Goal: Transaction & Acquisition: Subscribe to service/newsletter

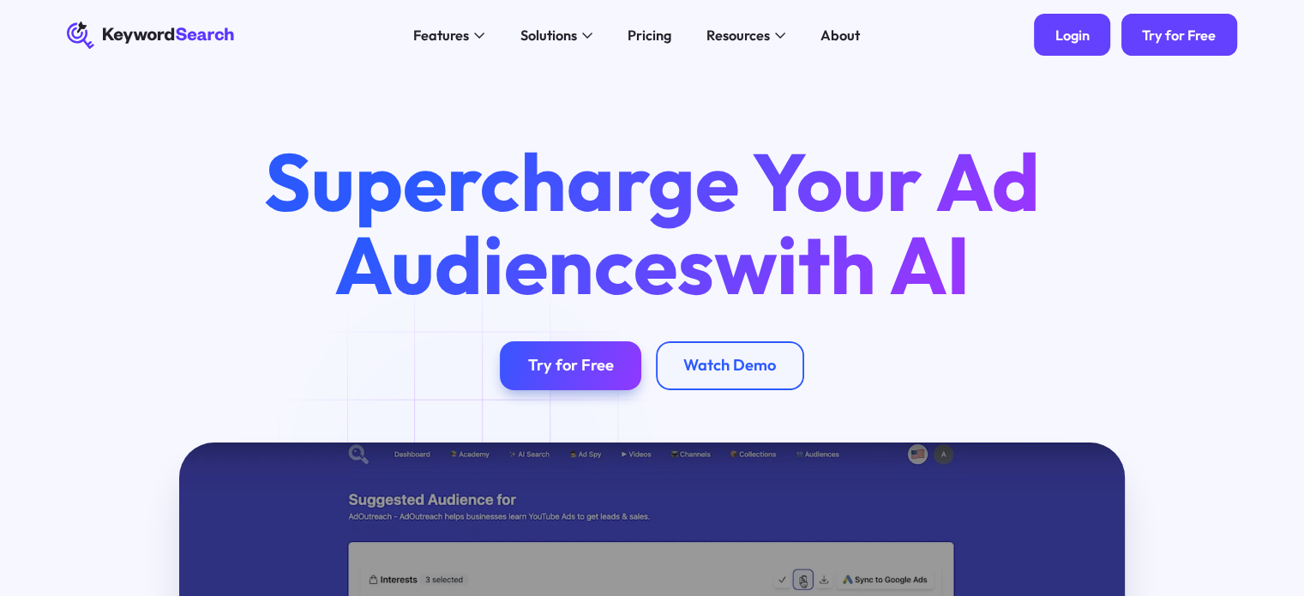
drag, startPoint x: 0, startPoint y: 0, endPoint x: 1061, endPoint y: 33, distance: 1061.6
click at [1061, 33] on div "Login" at bounding box center [1072, 35] width 34 height 17
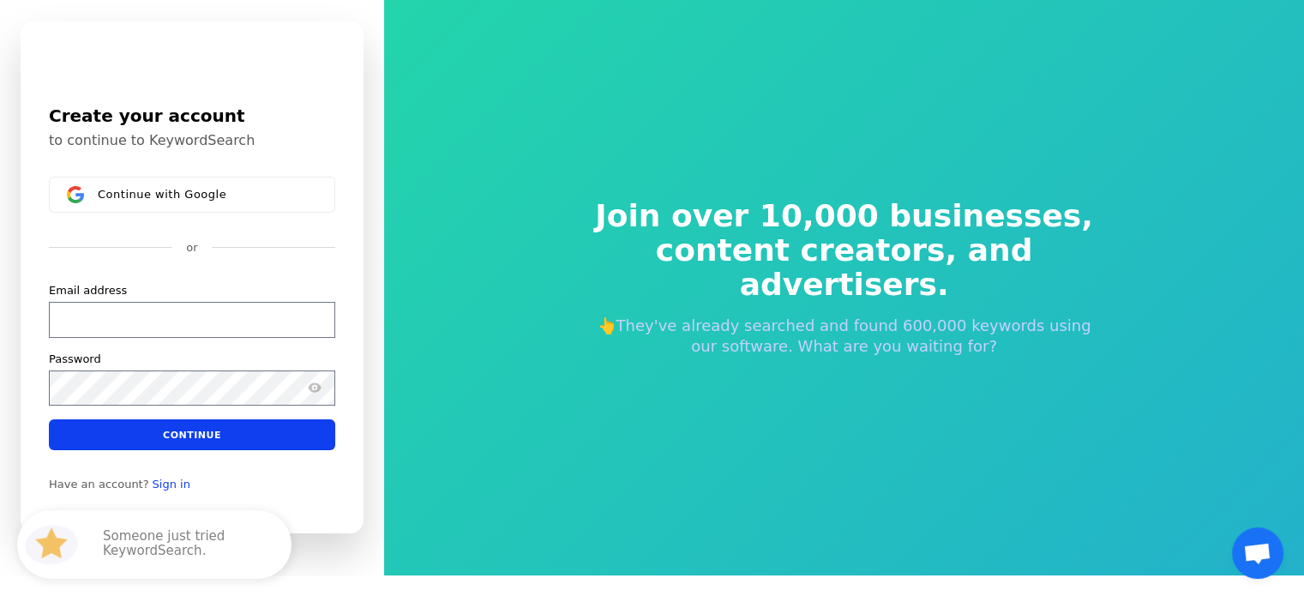
scroll to position [19, 0]
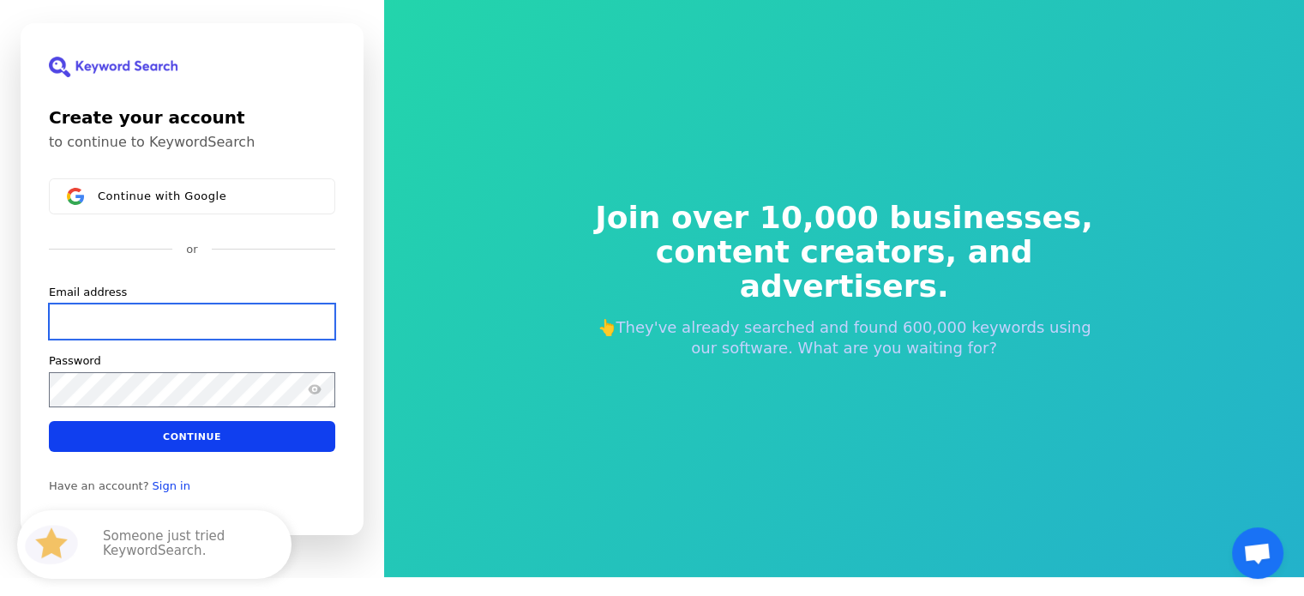
click at [120, 331] on input "Email address" at bounding box center [192, 321] width 286 height 36
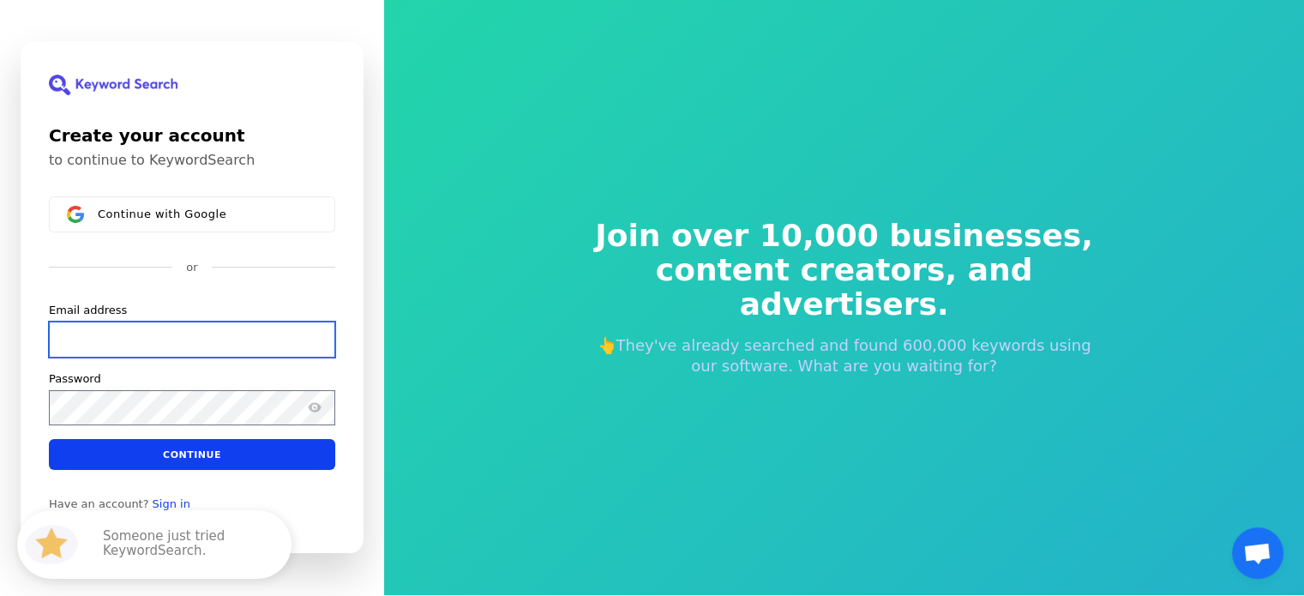
scroll to position [0, 0]
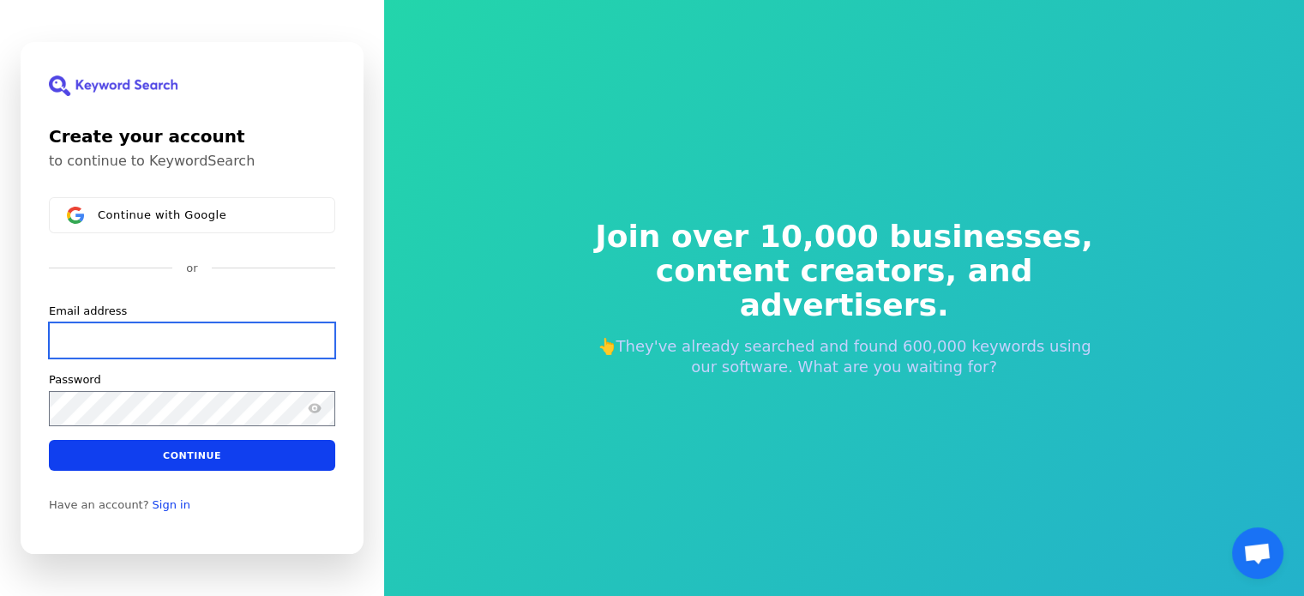
paste input "[EMAIL_ADDRESS][DOMAIN_NAME]"
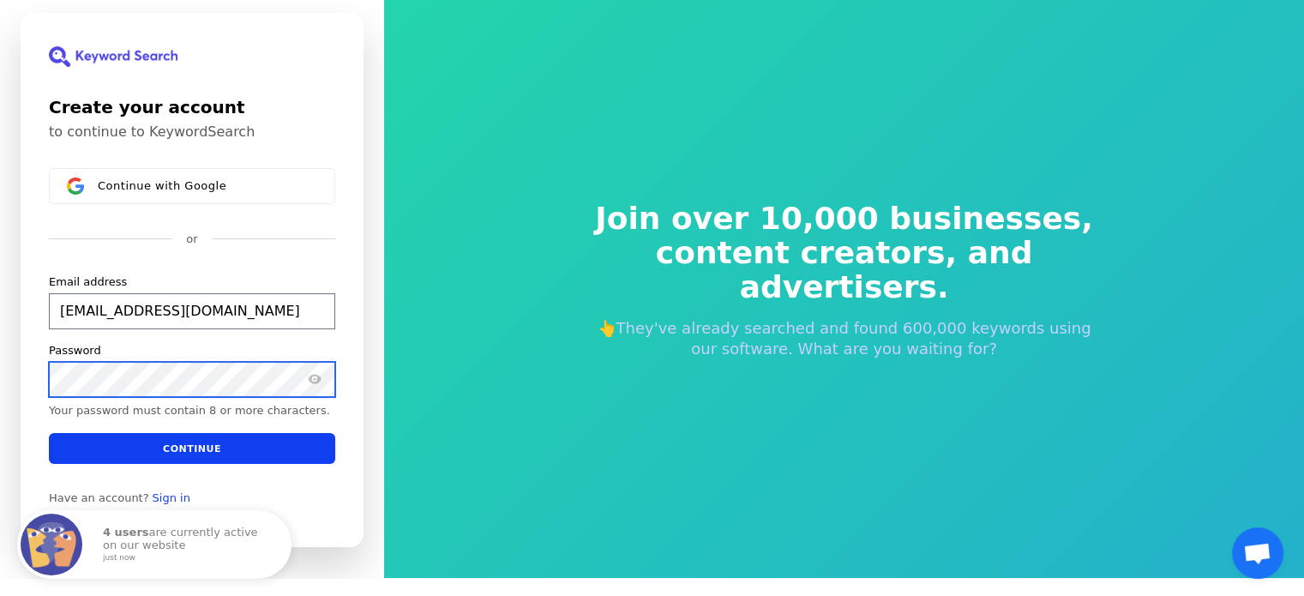
scroll to position [21, 0]
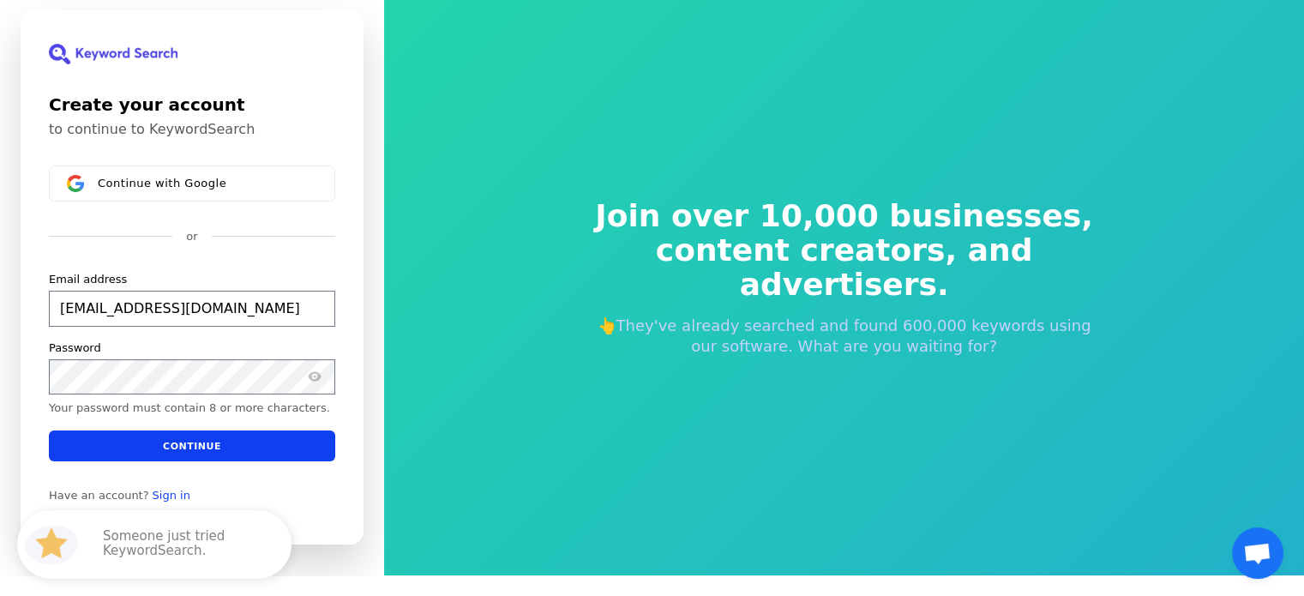
click at [10, 386] on div "Create your account to continue to KeywordSearch Continue with Google or Email …" at bounding box center [192, 277] width 384 height 596
type input "[EMAIL_ADDRESS][DOMAIN_NAME]"
click at [311, 381] on icon "Show password" at bounding box center [315, 376] width 14 height 14
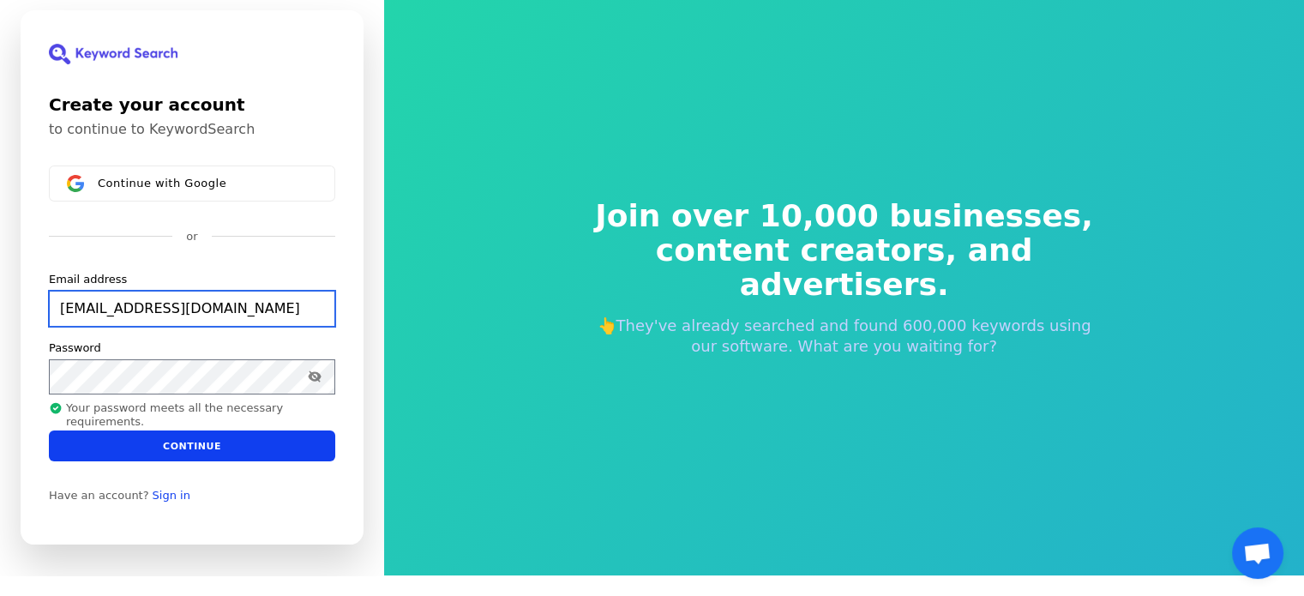
click at [84, 315] on input "[EMAIL_ADDRESS][DOMAIN_NAME]" at bounding box center [192, 309] width 286 height 36
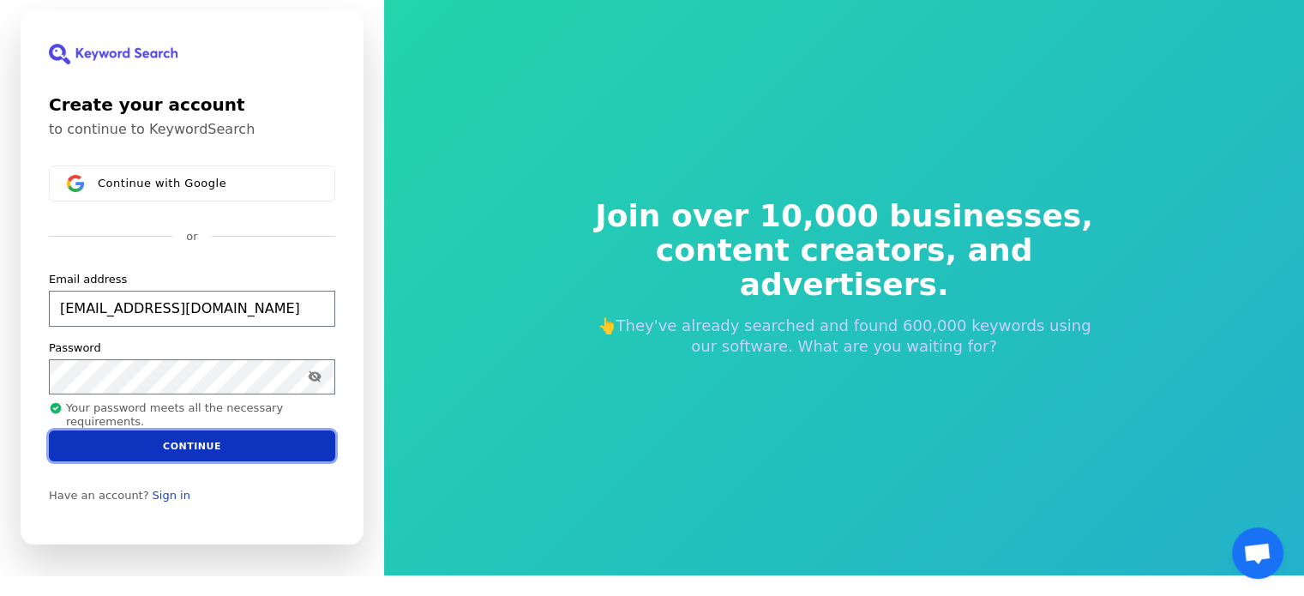
click at [151, 444] on button "Continue" at bounding box center [192, 445] width 286 height 31
type input "[EMAIL_ADDRESS][DOMAIN_NAME]"
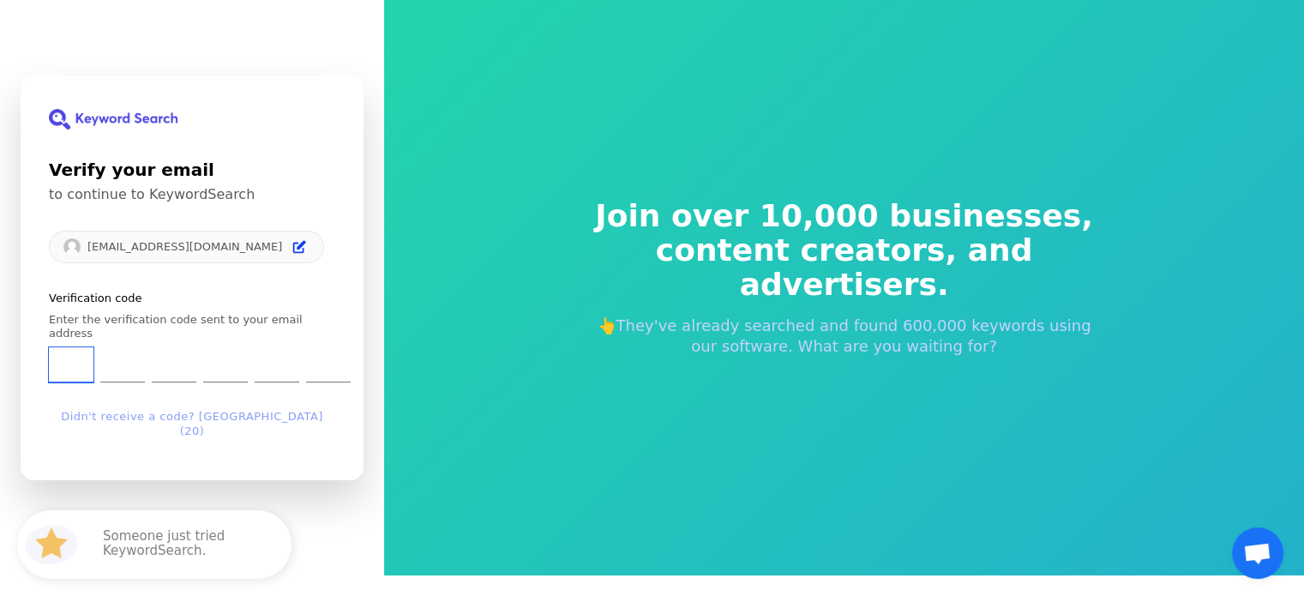
type input "0"
type input "6"
type input "9"
type input "2"
type input "3"
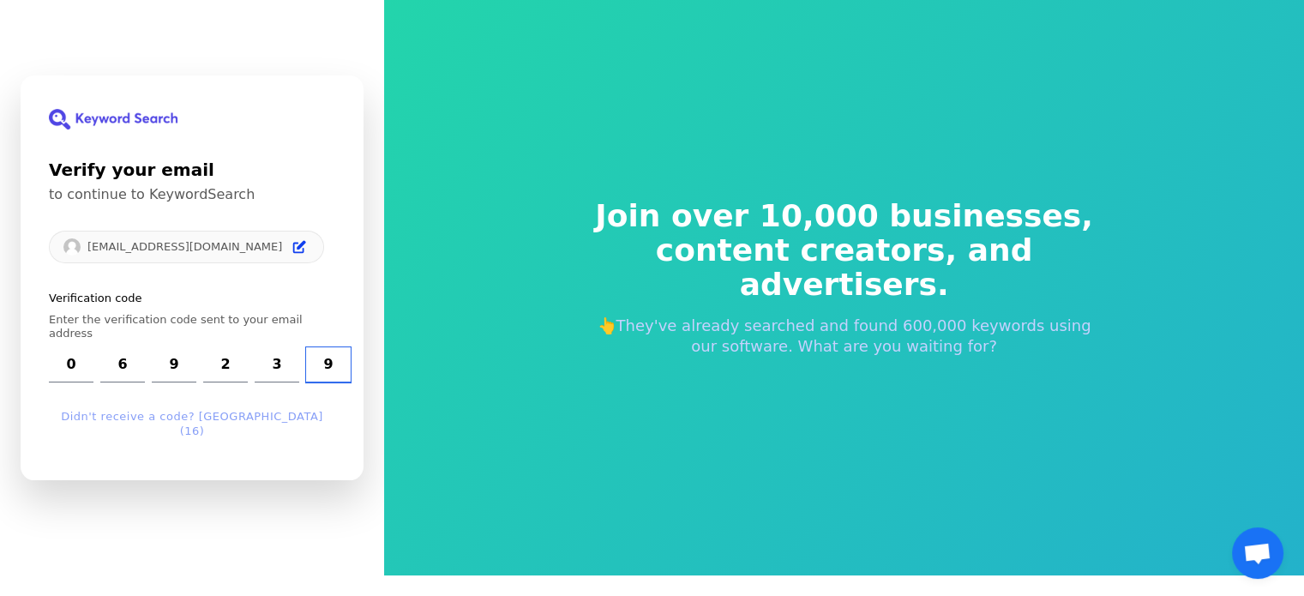
type input "9"
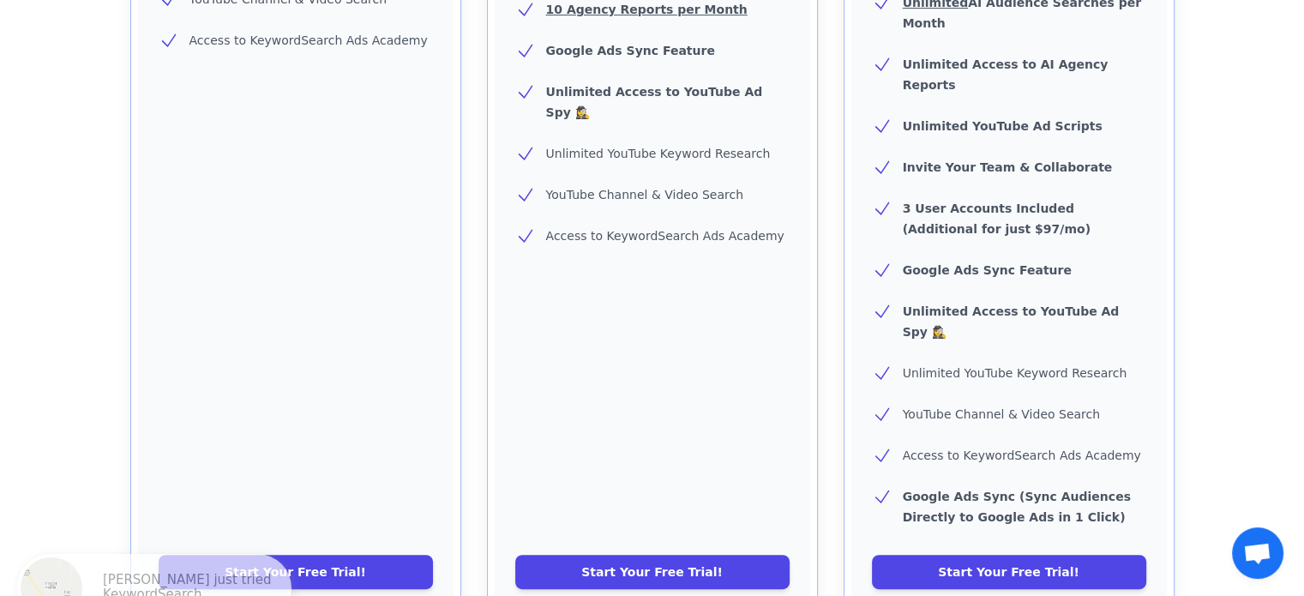
scroll to position [343, 0]
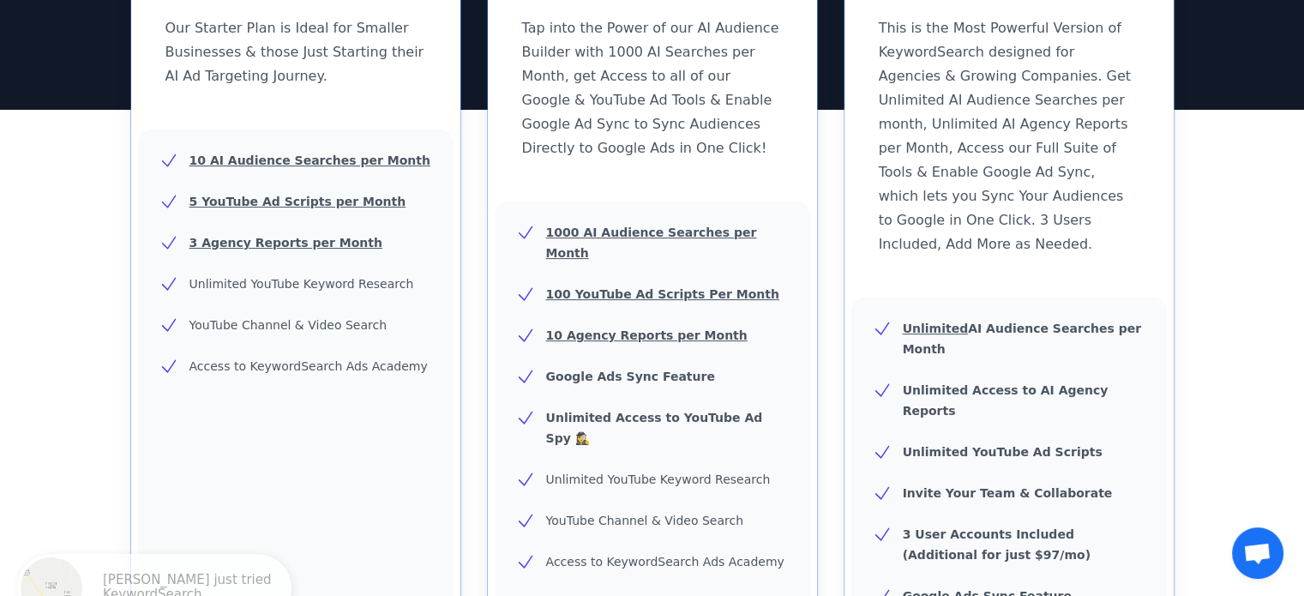
click at [706, 167] on div "KeywordSearch Pro $ 297 /month Tap into the Power of our AI Audience Builder wi…" at bounding box center [652, 36] width 329 height 318
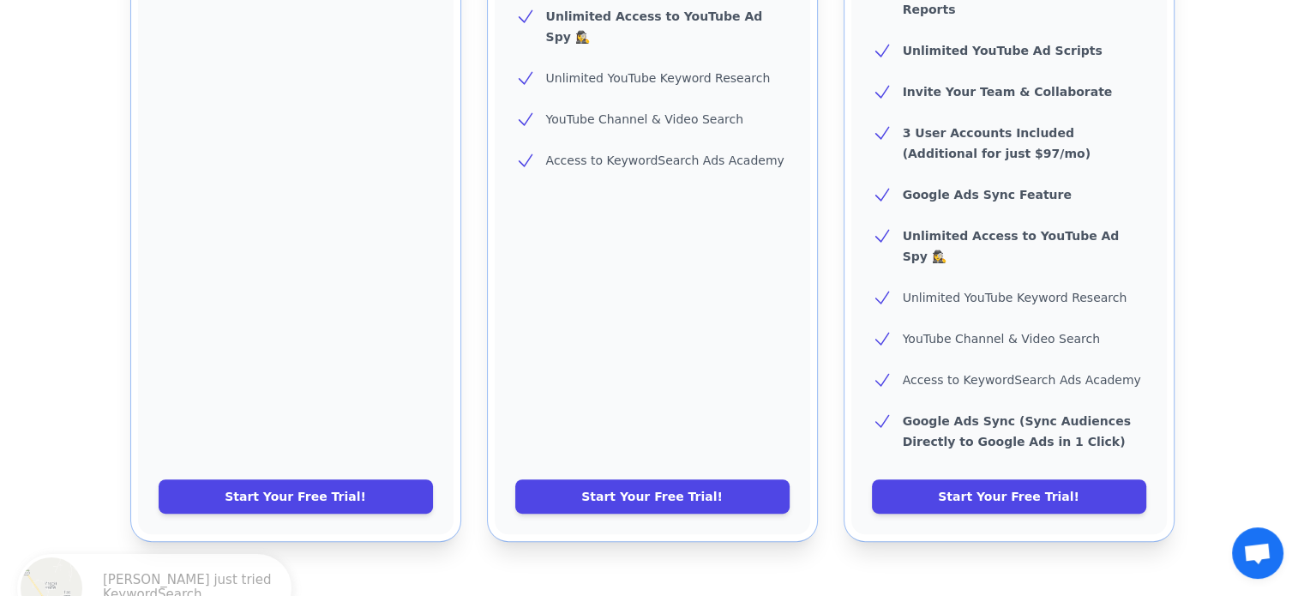
scroll to position [771, 0]
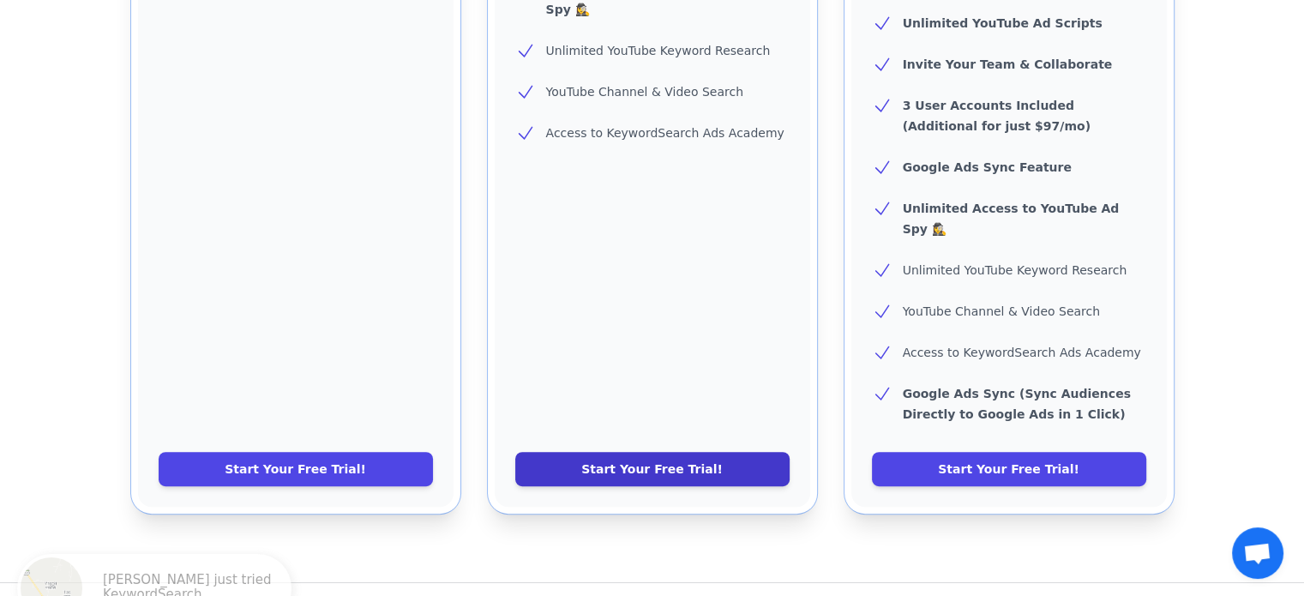
click at [653, 452] on link "Start Your Free Trial!" at bounding box center [652, 469] width 274 height 34
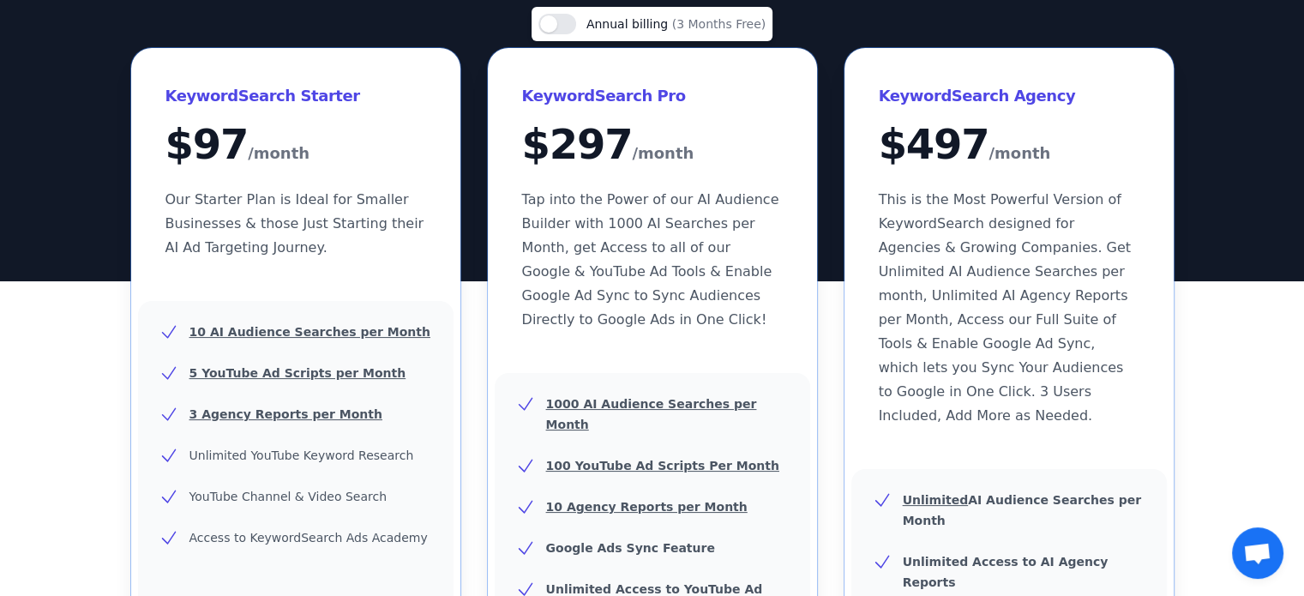
scroll to position [114, 0]
